Goal: Find specific page/section: Find specific page/section

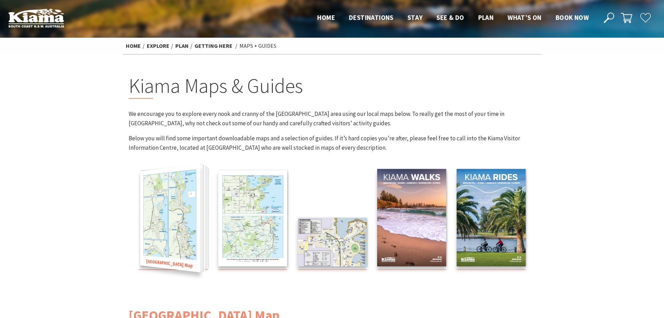
click at [175, 225] on img at bounding box center [170, 218] width 60 height 108
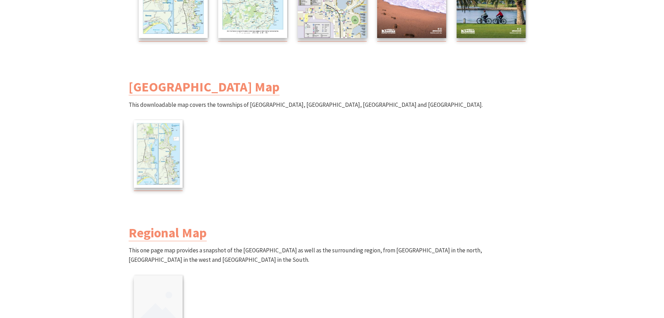
scroll to position [244, 0]
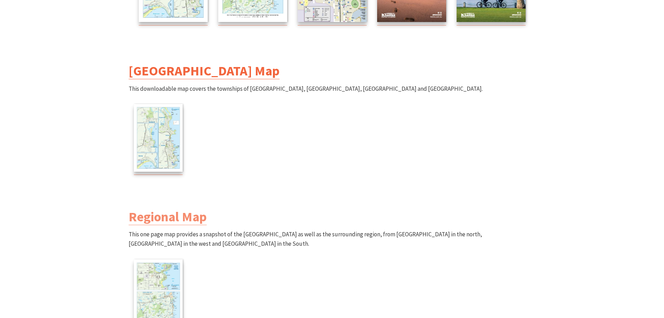
click at [231, 73] on link "[GEOGRAPHIC_DATA] Map" at bounding box center [204, 70] width 151 height 17
